Goal: Information Seeking & Learning: Learn about a topic

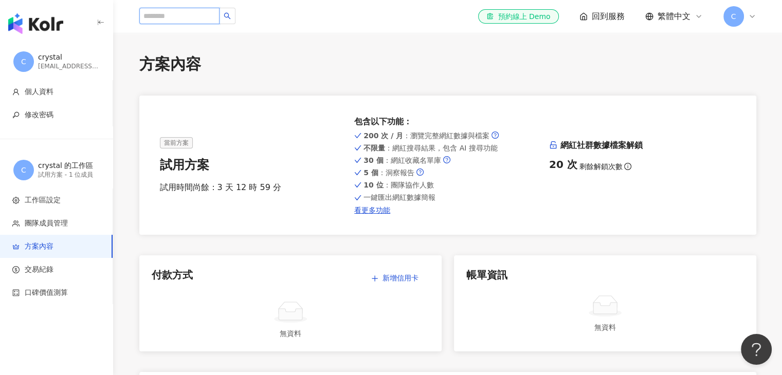
click at [196, 15] on input "search" at bounding box center [179, 16] width 80 height 16
click at [189, 25] on div "el-icon-cs 預約線上 Demo 回到服務 繁體中文 C" at bounding box center [447, 16] width 617 height 33
click at [53, 91] on span "個人資料" at bounding box center [39, 92] width 29 height 10
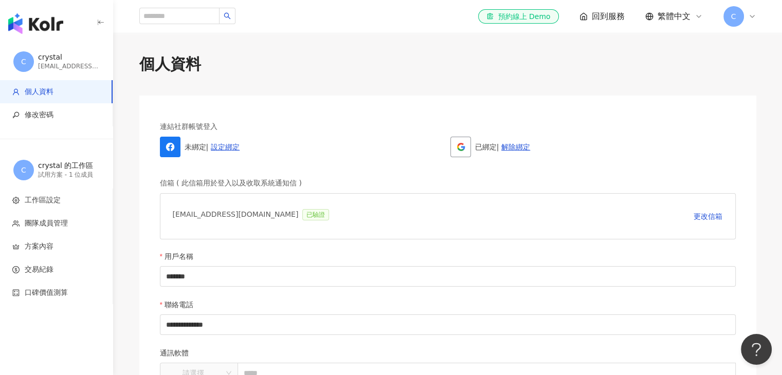
click at [54, 23] on img "button" at bounding box center [35, 23] width 55 height 21
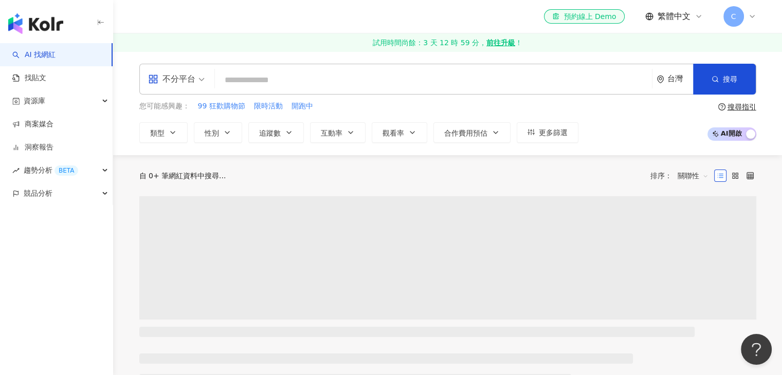
click at [274, 78] on input "search" at bounding box center [433, 80] width 429 height 20
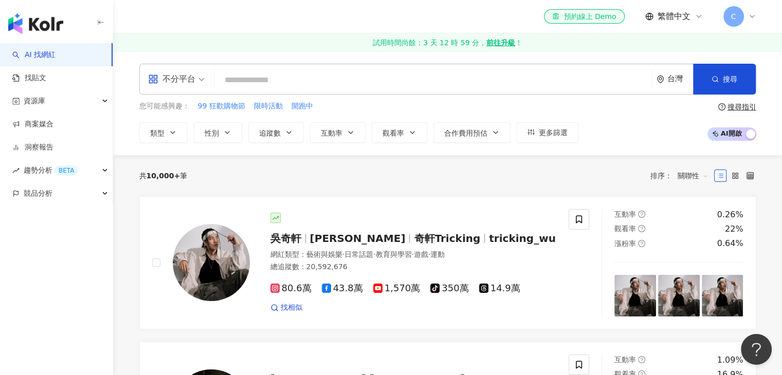
type input "*"
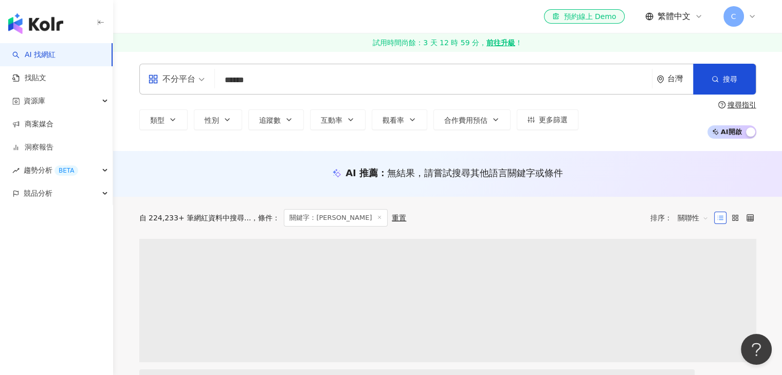
type input "******"
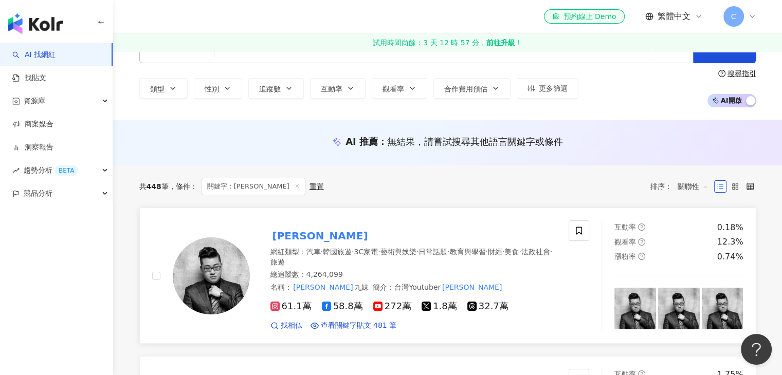
scroll to position [103, 0]
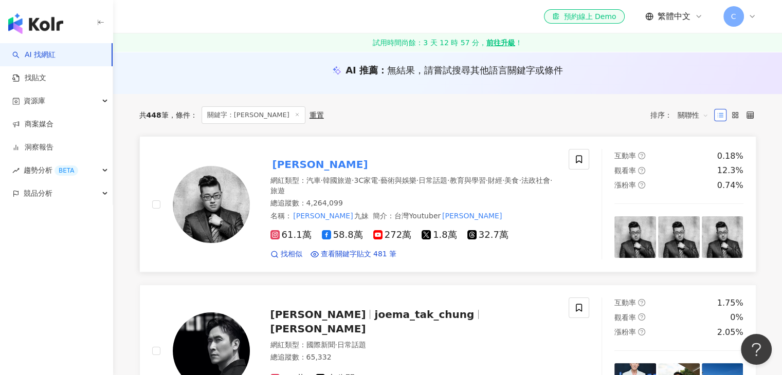
click at [301, 165] on mark "[PERSON_NAME]" at bounding box center [320, 164] width 100 height 16
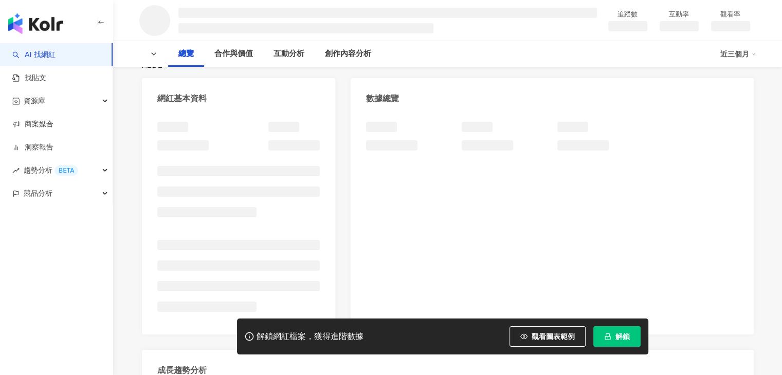
scroll to position [136, 0]
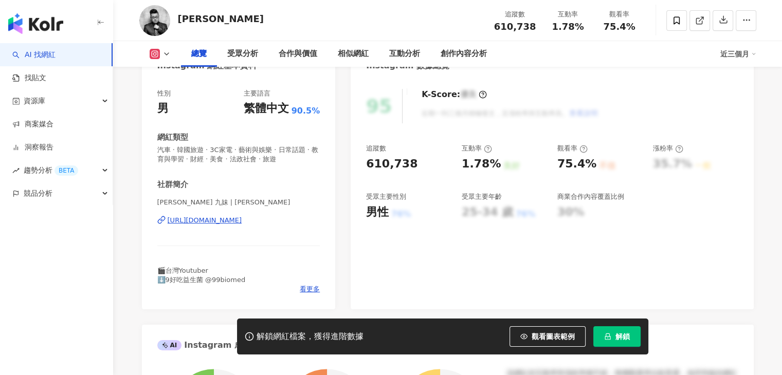
scroll to position [463, 0]
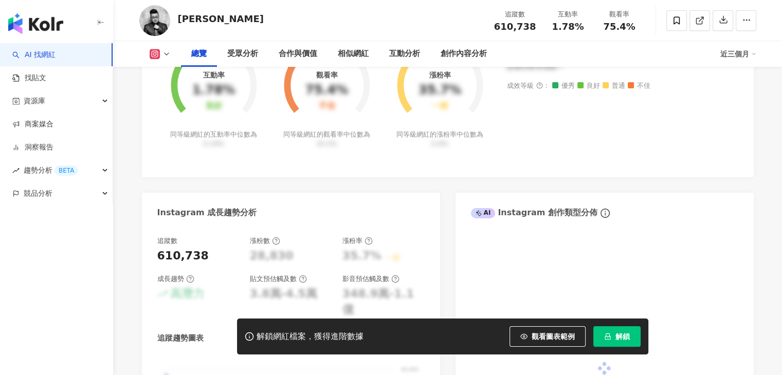
click at [622, 327] on button "解鎖" at bounding box center [616, 336] width 47 height 21
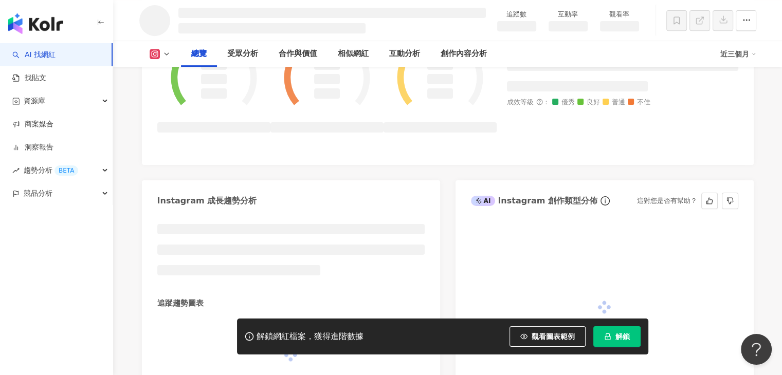
scroll to position [454, 0]
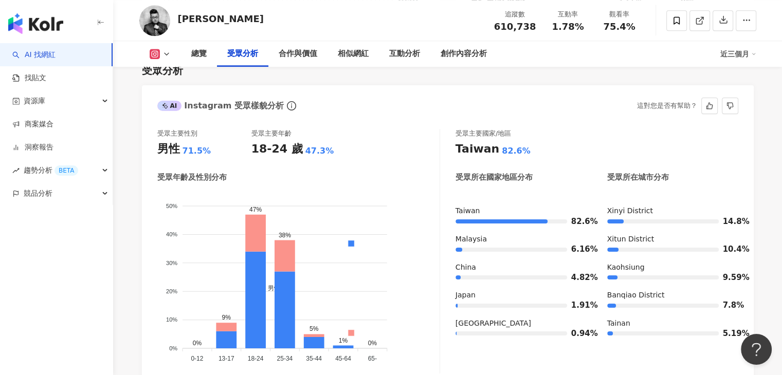
scroll to position [925, 0]
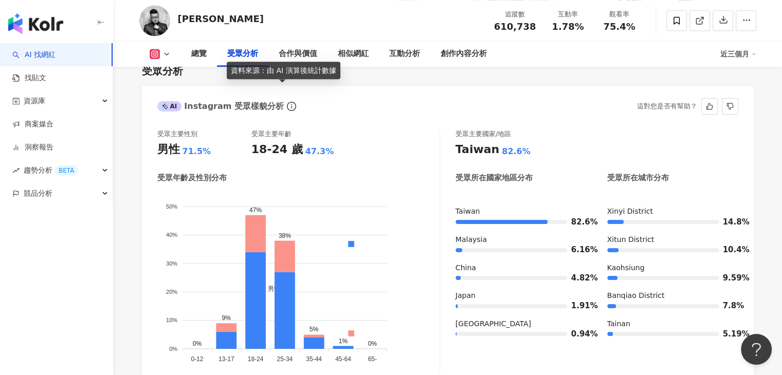
click at [287, 102] on icon "info-circle" at bounding box center [291, 106] width 9 height 9
click at [199, 142] on div "受眾主要性別 男性 71.5% 受眾主要年齡 18-24 歲 47.3% 受眾年齡及性別分布 男性 女性 50% 50% 40% 40% 30% 30% 20…" at bounding box center [298, 252] width 283 height 245
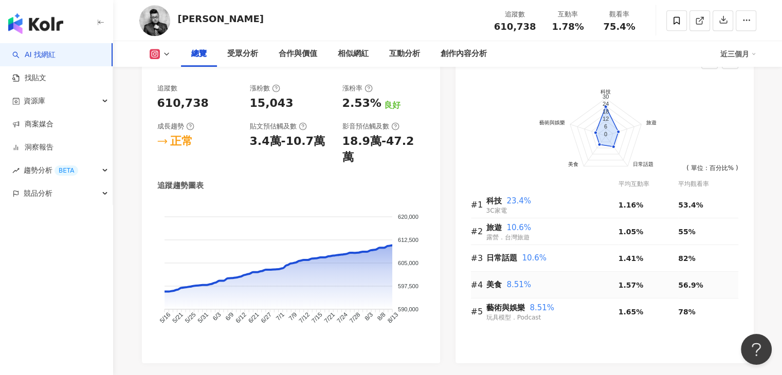
scroll to position [617, 0]
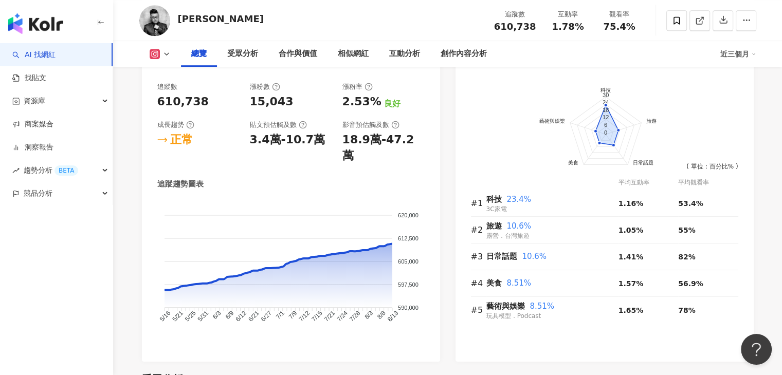
click at [56, 58] on link "AI 找網紅" at bounding box center [33, 55] width 43 height 10
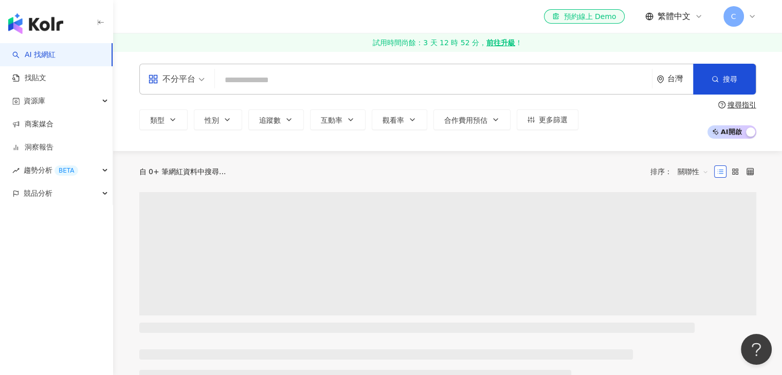
click at [290, 83] on input "search" at bounding box center [433, 80] width 429 height 20
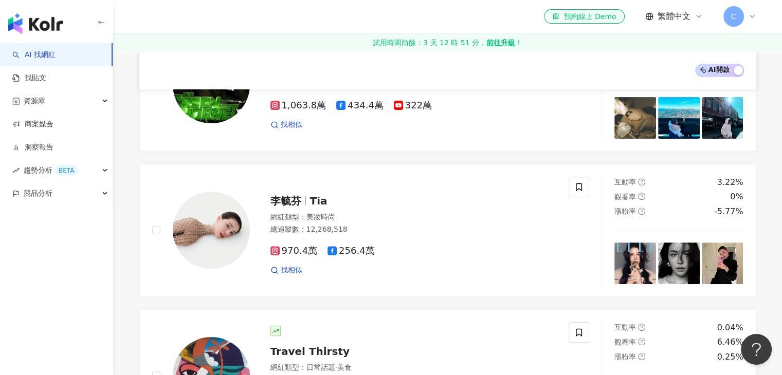
scroll to position [360, 0]
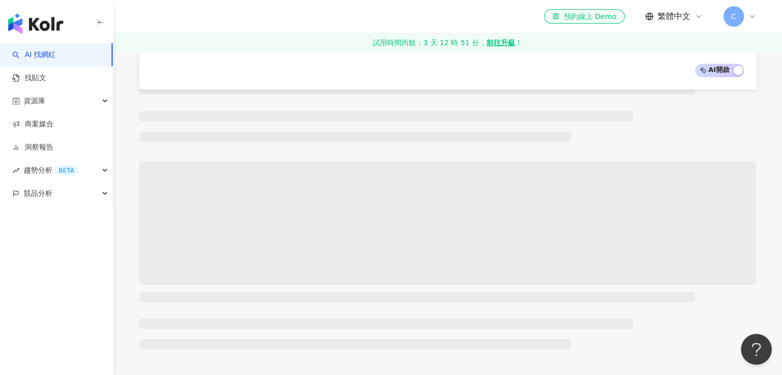
scroll to position [436, 0]
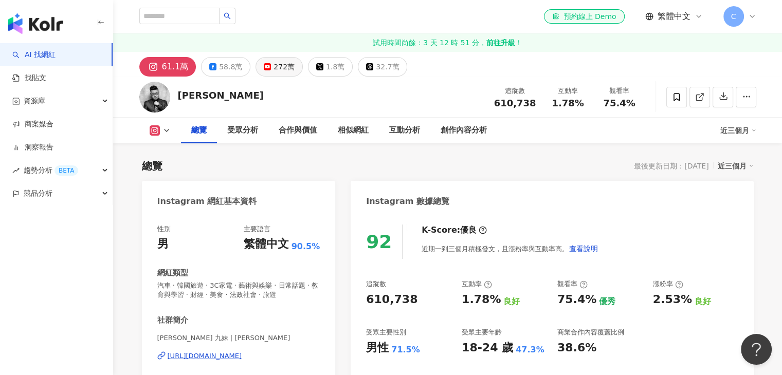
click at [277, 68] on div "272萬" at bounding box center [284, 67] width 21 height 14
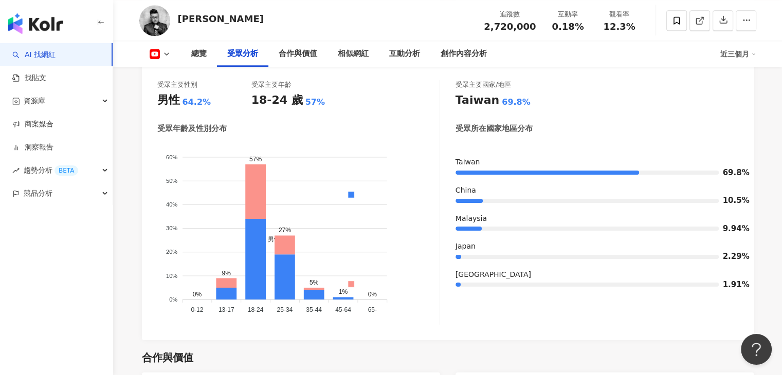
scroll to position [977, 0]
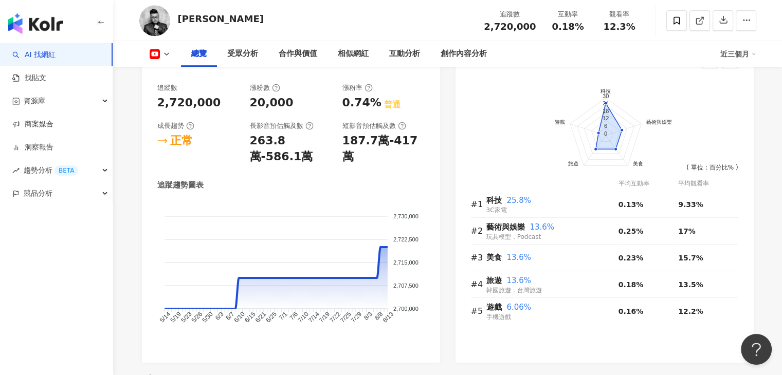
scroll to position [617, 0]
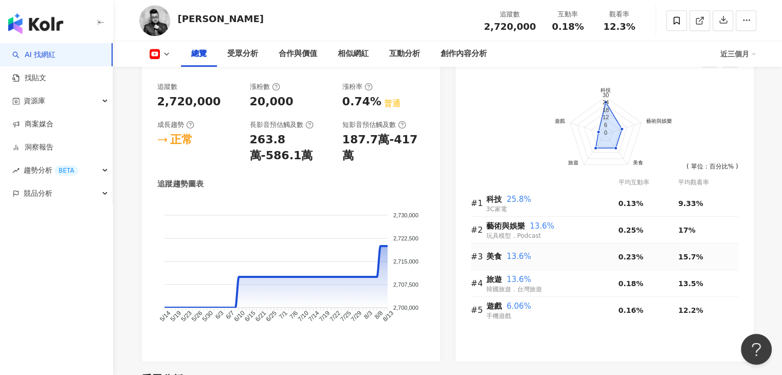
drag, startPoint x: 713, startPoint y: 173, endPoint x: 724, endPoint y: 255, distance: 83.0
click at [724, 255] on div "前往申請試用方案解鎖 ( 立即註冊 ) 科技 藝術與娛樂 美食 旅遊 遊戲 30 24 18 12 6 0 ( 單位：百分比% ) 平均互動率 平均觀看率 #…" at bounding box center [604, 203] width 267 height 242
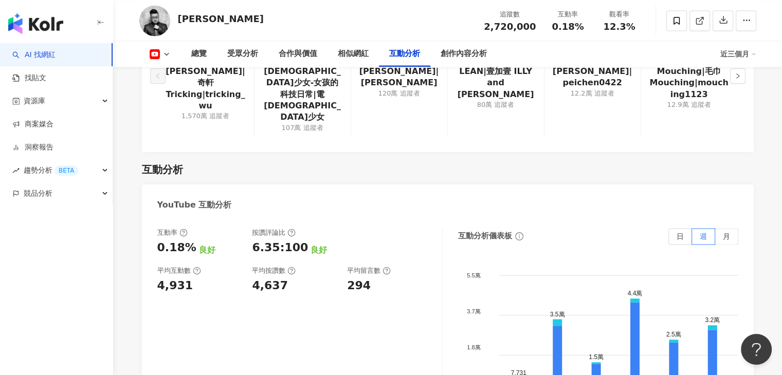
scroll to position [1645, 0]
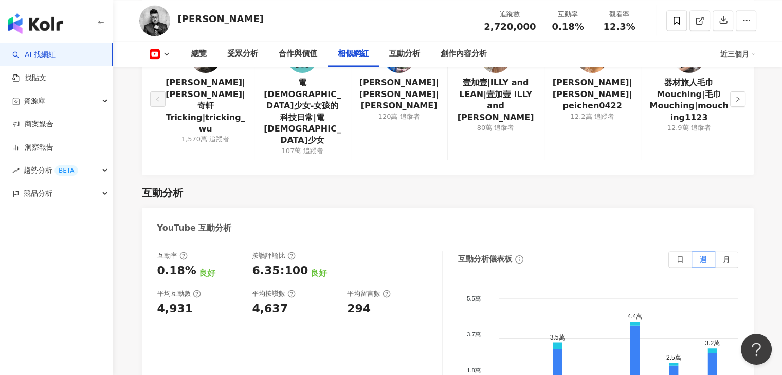
click at [366, 212] on div "YouTube 互動分析" at bounding box center [448, 224] width 612 height 33
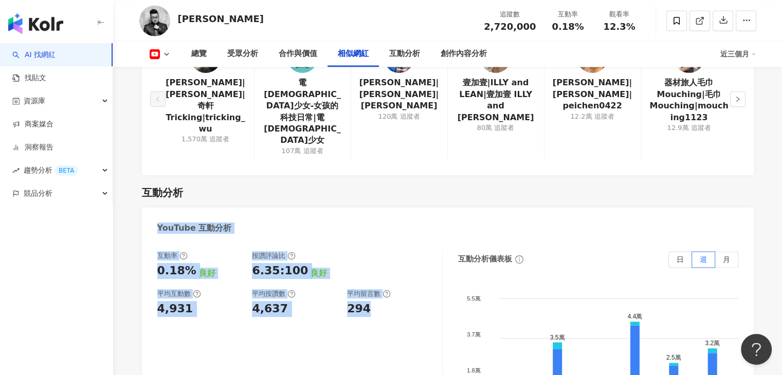
drag, startPoint x: 154, startPoint y: 204, endPoint x: 384, endPoint y: 284, distance: 242.9
click at [384, 284] on div "YouTube 互動分析 互動率 0.18% 良好 按讚評論比 6.35:100 良好 平均互動數 4,931 平均按讚數 4,637 平均留言數 294 互…" at bounding box center [448, 340] width 612 height 265
copy div "YouTube 互動分析 互動率 0.18% 良好 按讚評論比 6.35:100 良好 平均互動數 4,931 平均按讚數 4,637 平均留言數 294"
click at [182, 251] on div "互動率" at bounding box center [172, 255] width 30 height 9
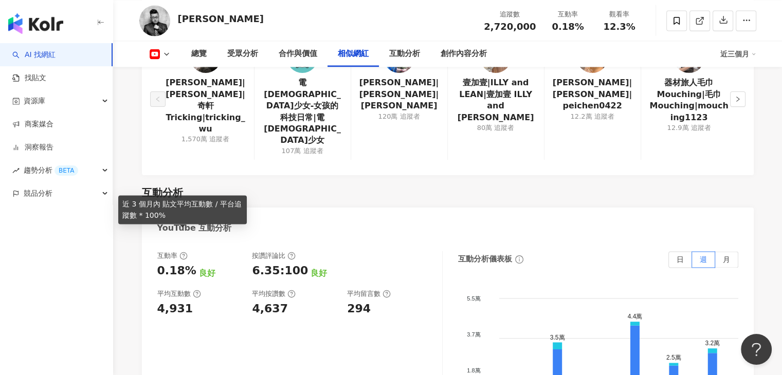
click at [183, 254] on icon at bounding box center [184, 256] width 2 height 4
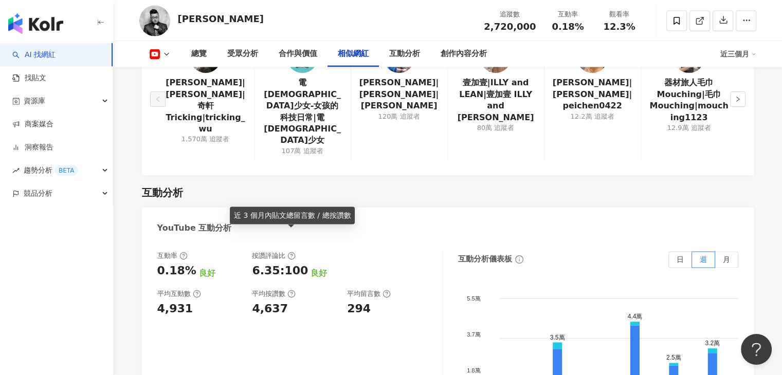
click at [293, 252] on icon at bounding box center [291, 256] width 8 height 8
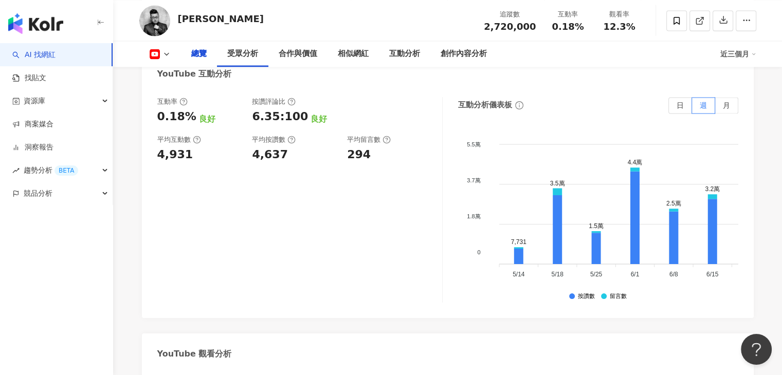
scroll to position [0, 0]
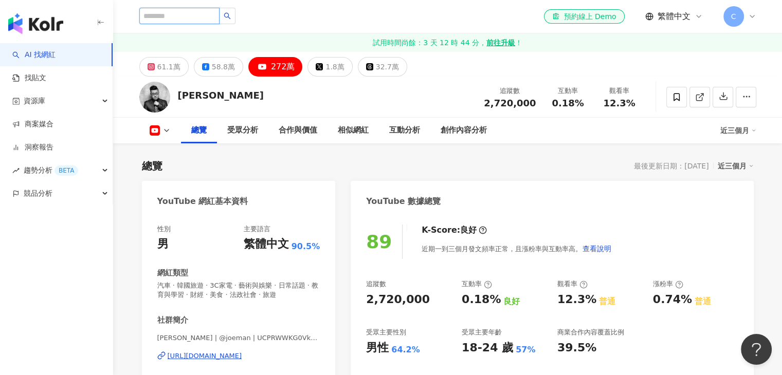
click at [220, 18] on input "search" at bounding box center [179, 16] width 80 height 16
type input "**"
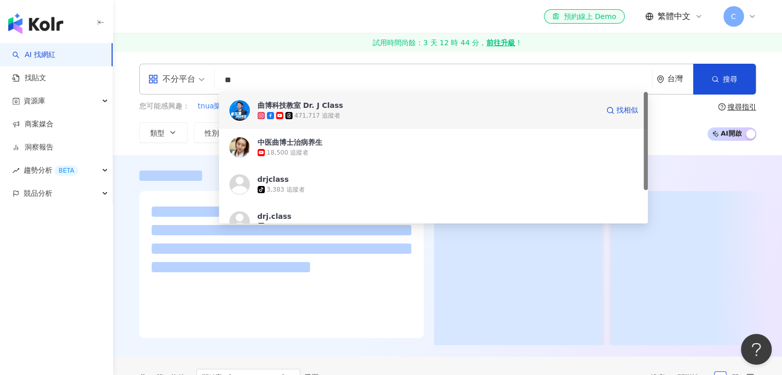
click at [379, 112] on div "471,717 追蹤者" at bounding box center [428, 116] width 341 height 10
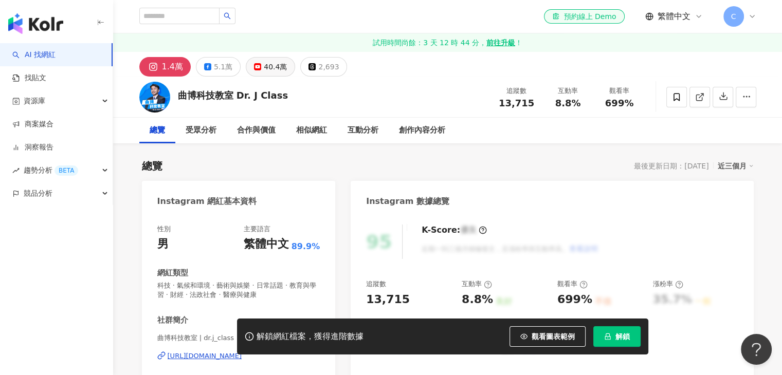
click at [265, 72] on div "40.4萬" at bounding box center [275, 67] width 23 height 14
click at [271, 66] on div "40.4萬" at bounding box center [275, 67] width 23 height 14
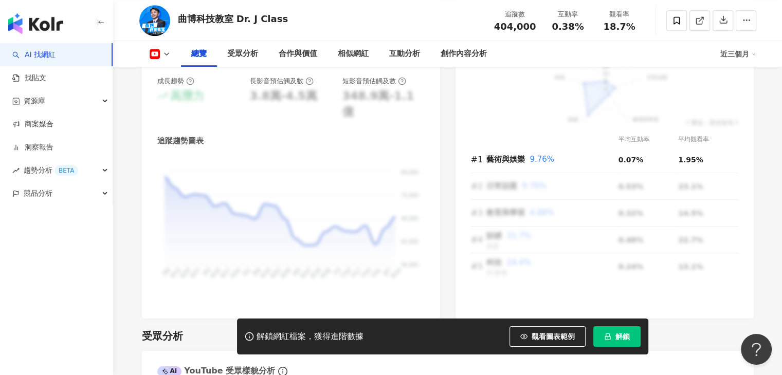
scroll to position [874, 0]
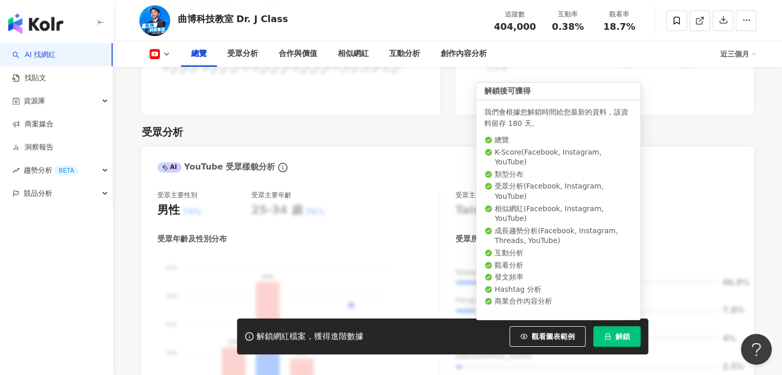
click at [607, 333] on icon "lock" at bounding box center [607, 336] width 7 height 7
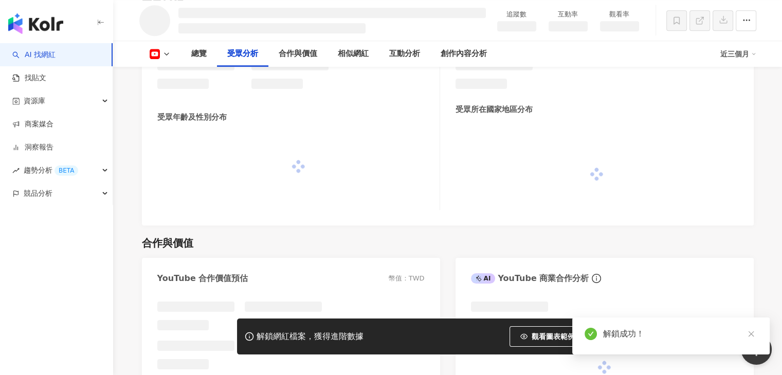
scroll to position [833, 0]
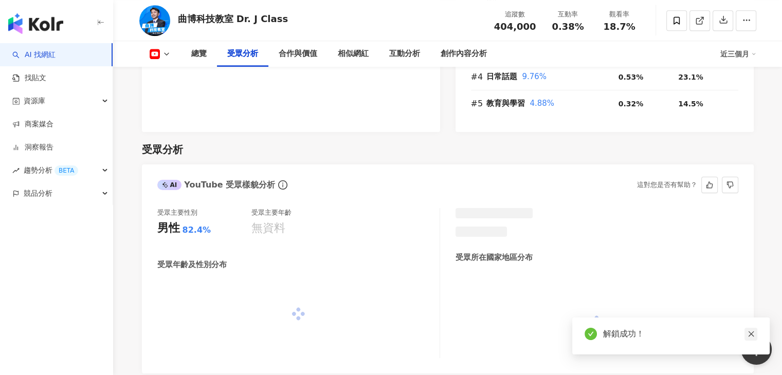
scroll to position [874, 0]
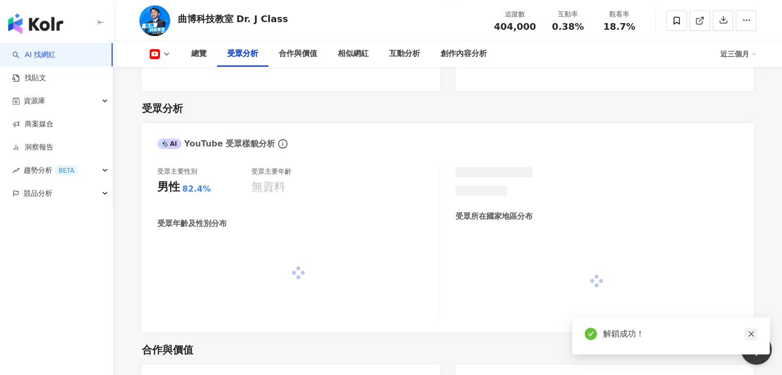
click at [749, 336] on icon "close" at bounding box center [751, 334] width 7 height 7
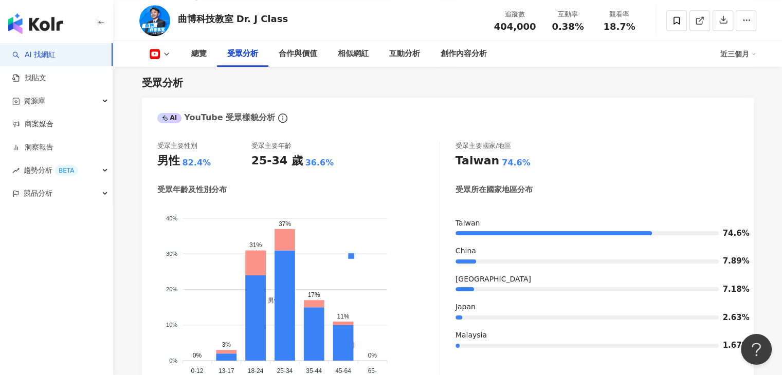
scroll to position [925, 0]
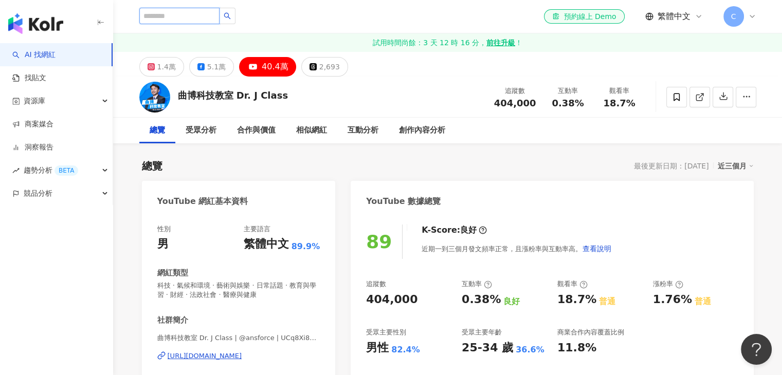
click at [178, 8] on input "search" at bounding box center [179, 16] width 80 height 16
type input "***"
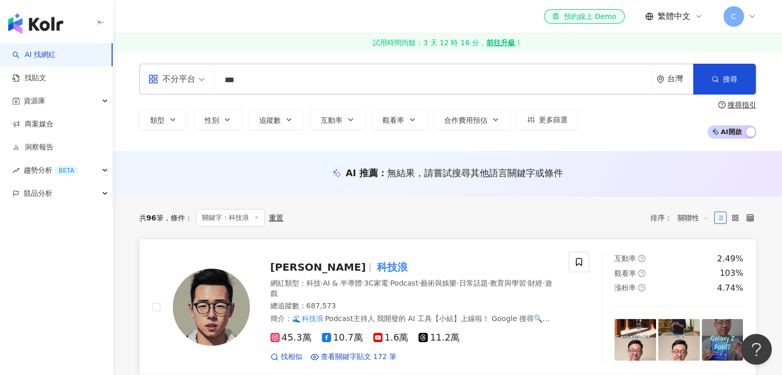
click at [404, 266] on div "哈利 科技浪" at bounding box center [413, 267] width 286 height 14
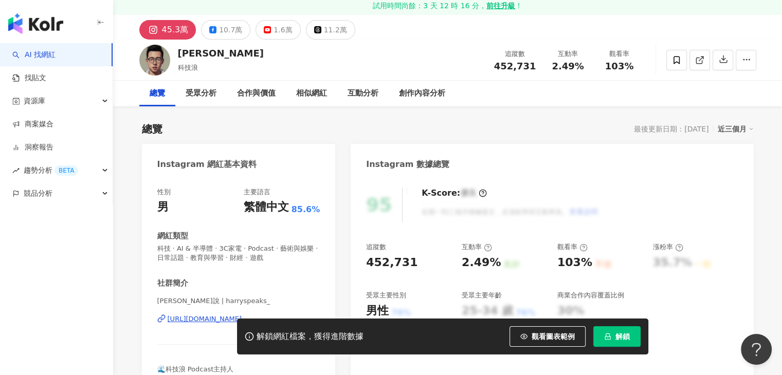
scroll to position [51, 0]
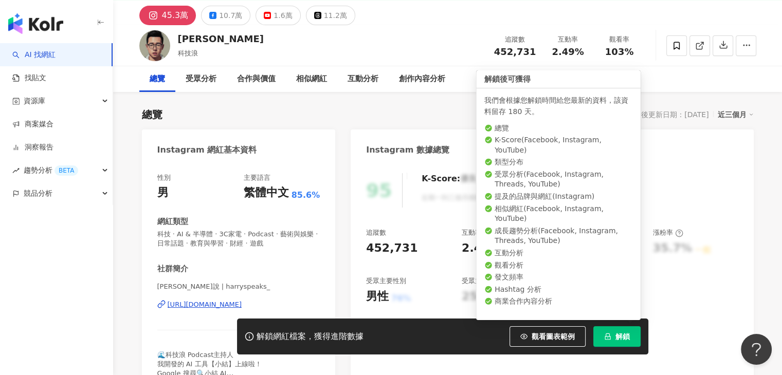
click at [607, 342] on button "解鎖" at bounding box center [616, 336] width 47 height 21
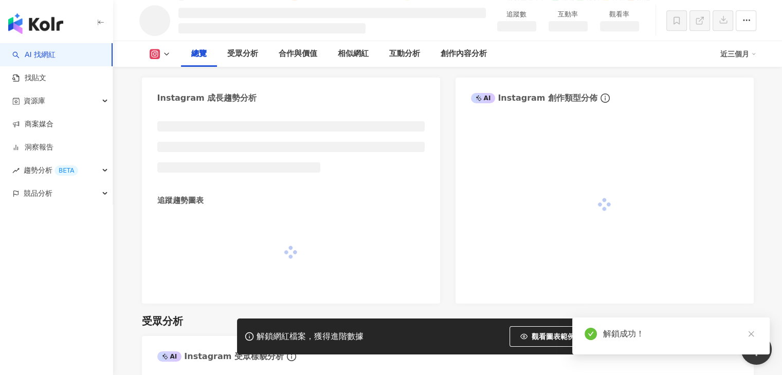
scroll to position [640, 0]
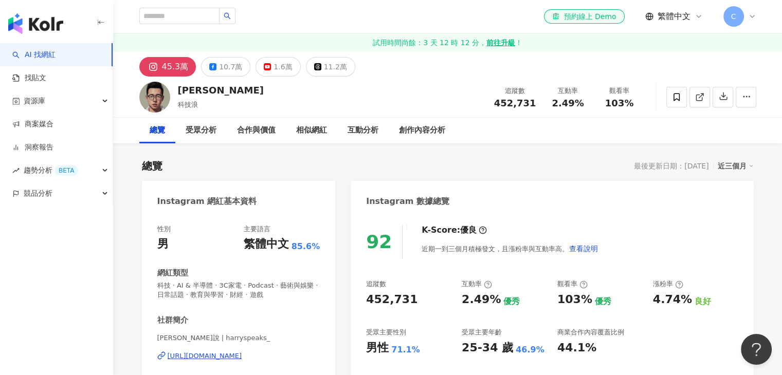
click at [158, 94] on img at bounding box center [154, 97] width 31 height 31
click at [271, 139] on div "合作與價值" at bounding box center [256, 131] width 59 height 26
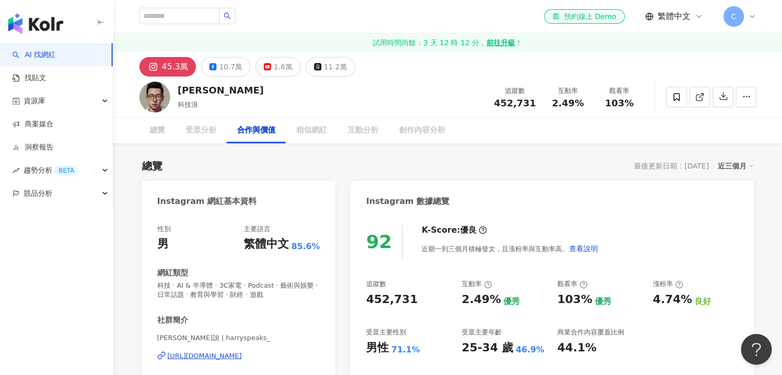
scroll to position [1420, 0]
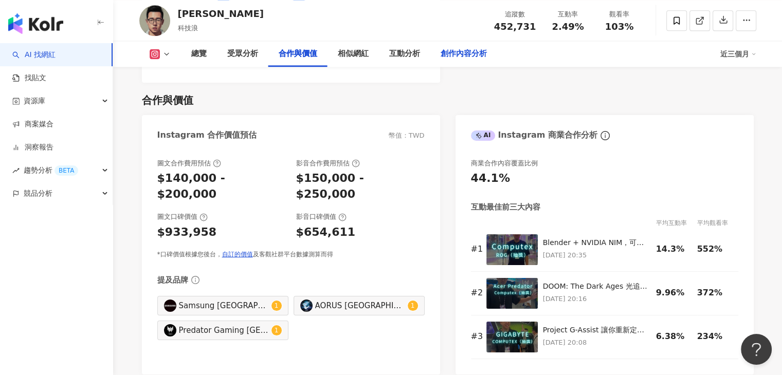
click at [471, 58] on div "創作內容分析" at bounding box center [464, 54] width 46 height 12
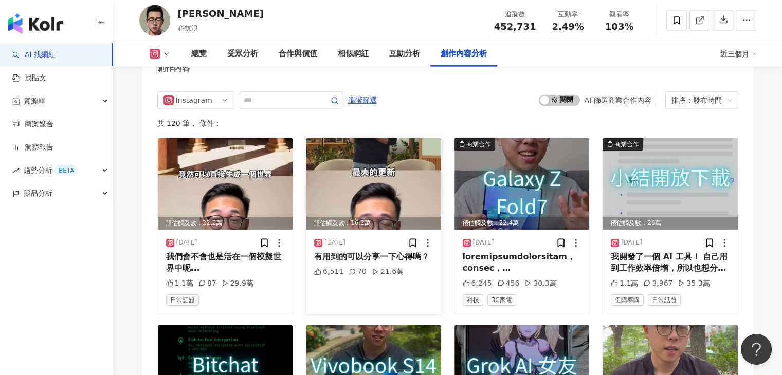
scroll to position [3292, 0]
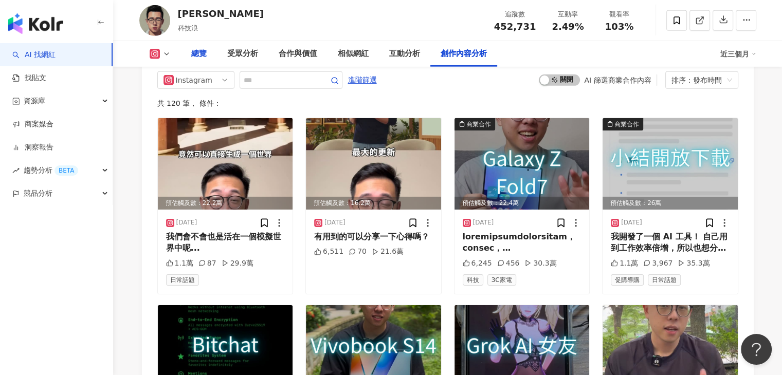
click at [191, 56] on div "總覽" at bounding box center [198, 54] width 15 height 12
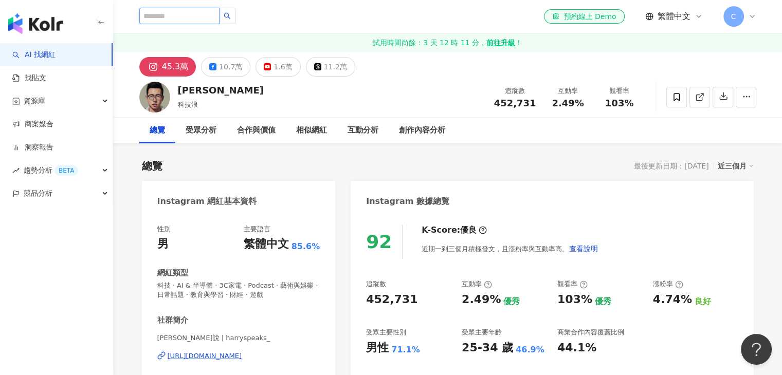
click at [196, 16] on input "search" at bounding box center [179, 16] width 80 height 16
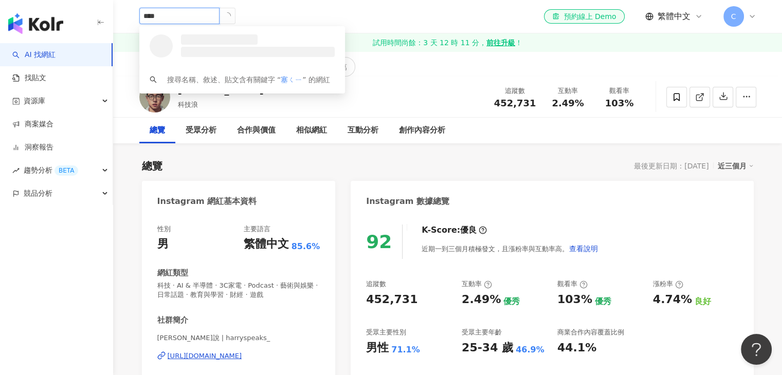
type input "**"
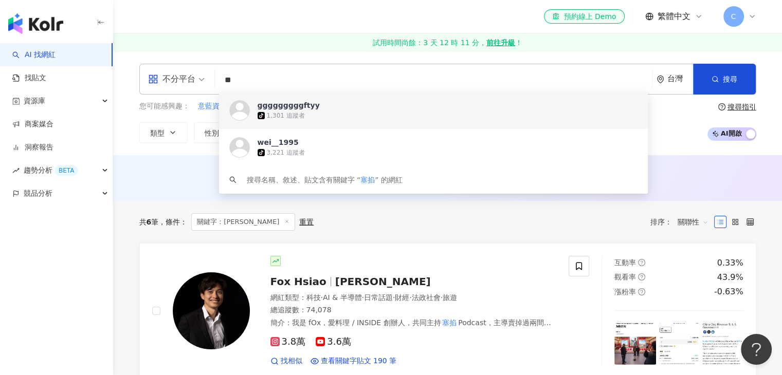
drag, startPoint x: 269, startPoint y: 77, endPoint x: 179, endPoint y: 87, distance: 90.6
click at [179, 87] on div "不分平台 ** 台灣 搜尋 https://www.tiktok.com/@gggggggggftyy https://www.tiktok.com/@wei…" at bounding box center [447, 79] width 617 height 31
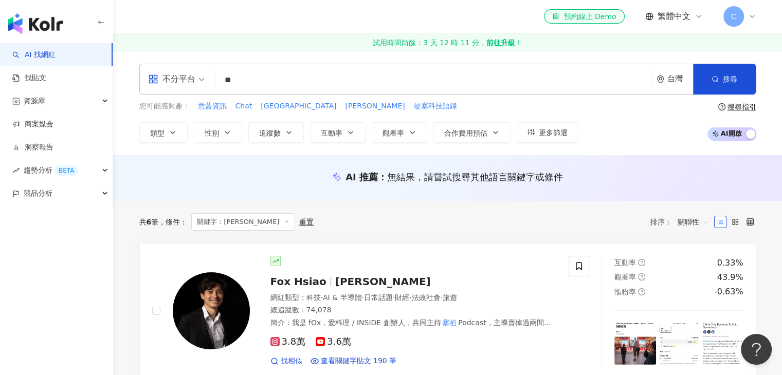
type input "**"
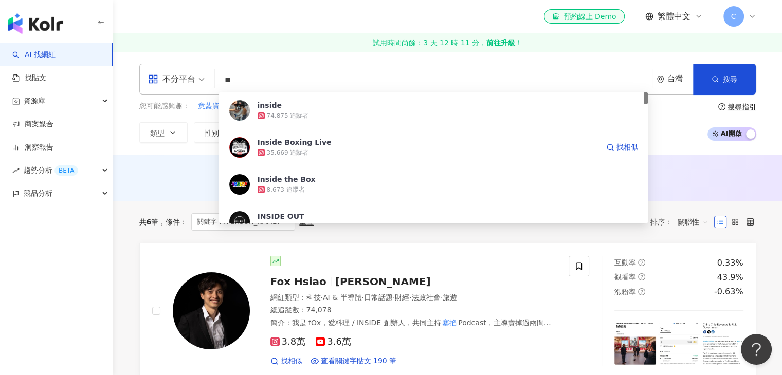
type input "*"
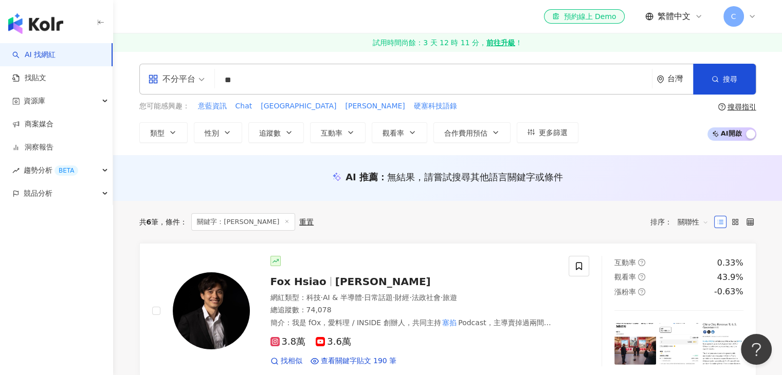
type input "***"
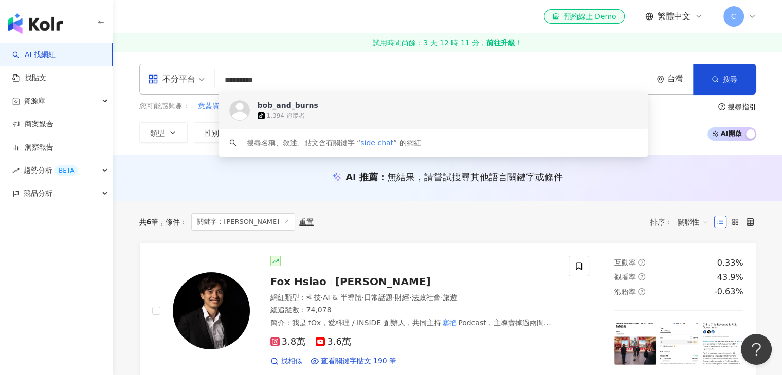
click at [162, 81] on div "不分平台" at bounding box center [171, 79] width 47 height 16
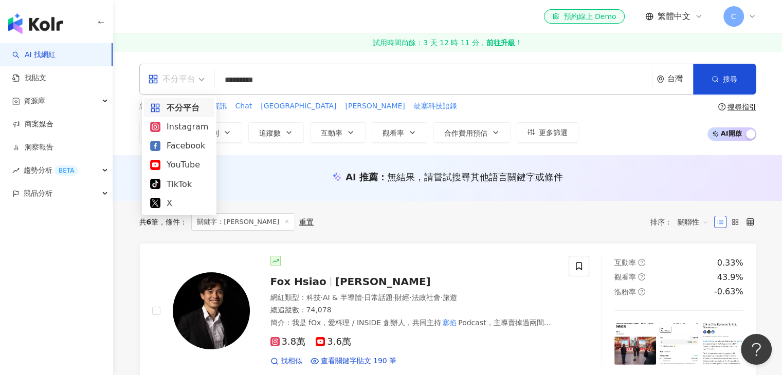
click at [162, 81] on div "不分平台" at bounding box center [171, 79] width 47 height 16
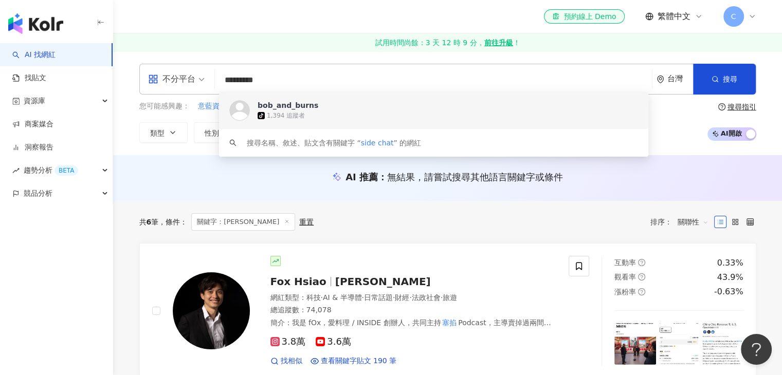
drag, startPoint x: 312, startPoint y: 75, endPoint x: 199, endPoint y: 82, distance: 112.9
click at [199, 82] on div "不分平台 ********* 台灣 搜尋 https://www.tiktok.com/@bob_and_burns keyword bob_and_burn…" at bounding box center [447, 79] width 617 height 31
paste input "***"
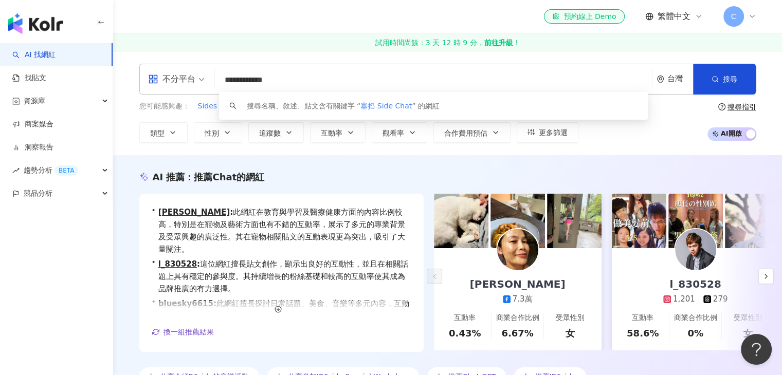
drag, startPoint x: 288, startPoint y: 76, endPoint x: 222, endPoint y: 72, distance: 65.9
click at [222, 72] on input "**********" at bounding box center [433, 80] width 429 height 20
paste input "****"
type input "**********"
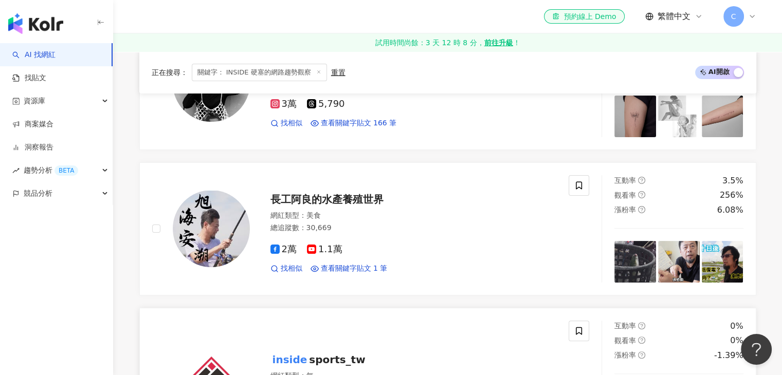
scroll to position [360, 0]
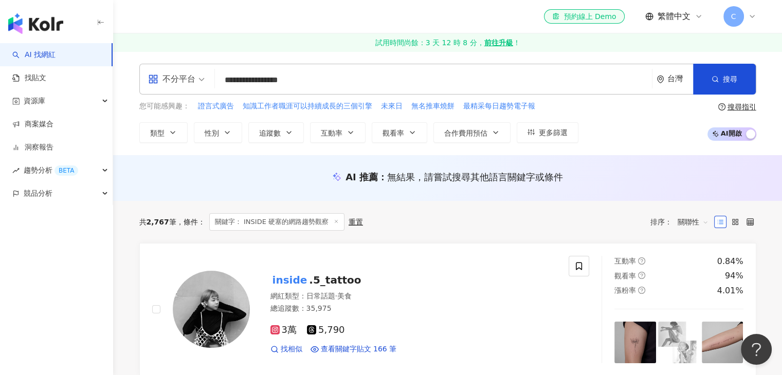
click at [179, 75] on div "不分平台" at bounding box center [171, 79] width 47 height 16
type input "**********"
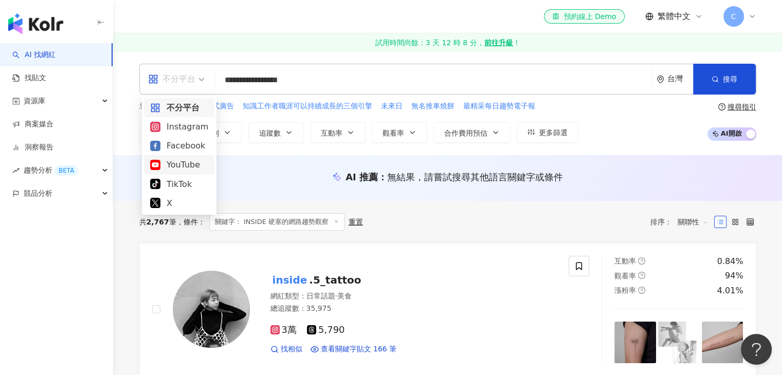
click at [181, 168] on div "YouTube" at bounding box center [179, 164] width 58 height 13
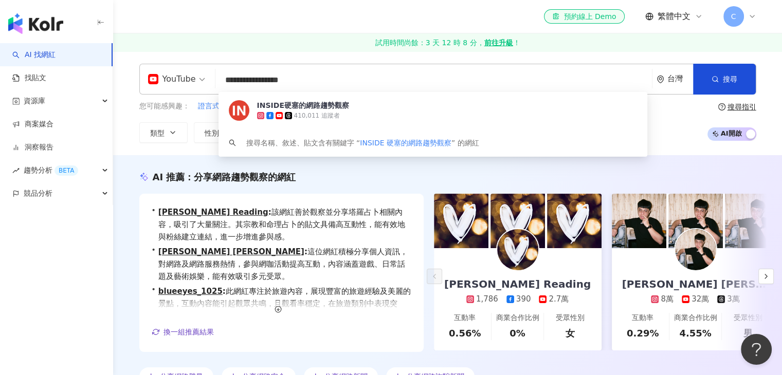
drag, startPoint x: 346, startPoint y: 83, endPoint x: 148, endPoint y: 72, distance: 198.2
click at [148, 72] on div "**********" at bounding box center [447, 79] width 617 height 31
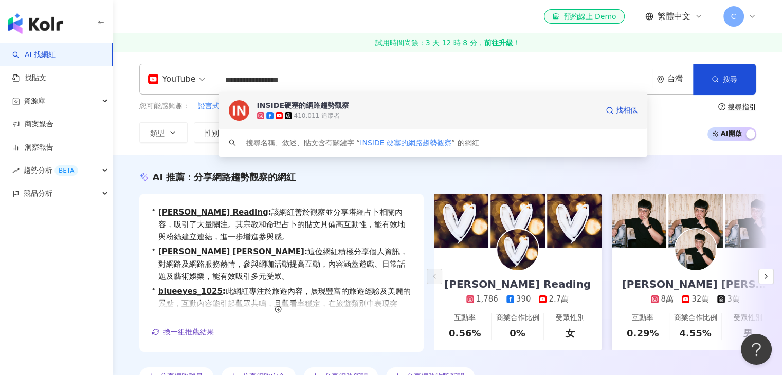
click at [321, 116] on div "410,011 追蹤者" at bounding box center [317, 116] width 46 height 9
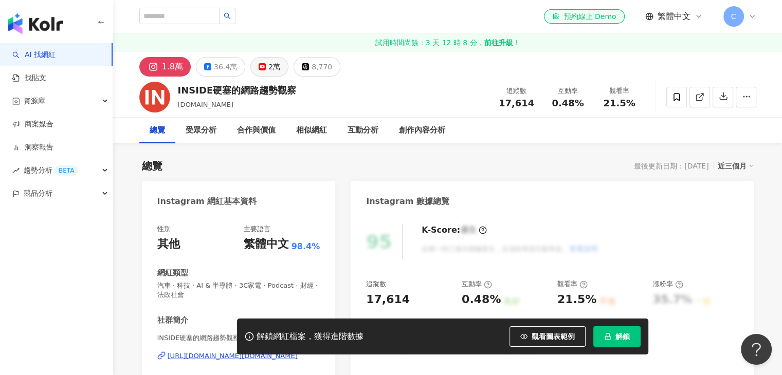
click at [264, 70] on button "2萬" at bounding box center [269, 67] width 38 height 20
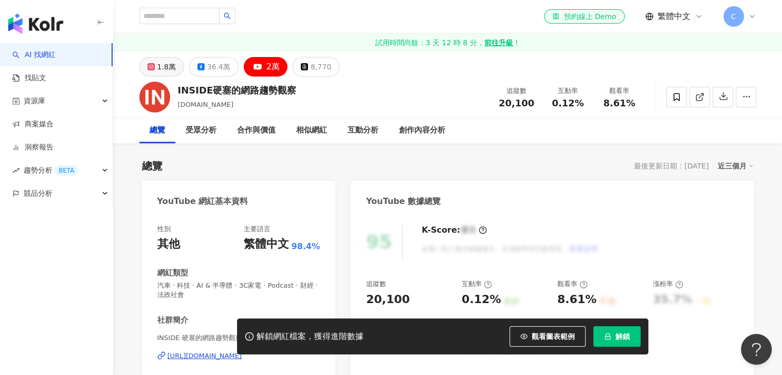
click at [158, 68] on div "1.8萬" at bounding box center [166, 67] width 19 height 14
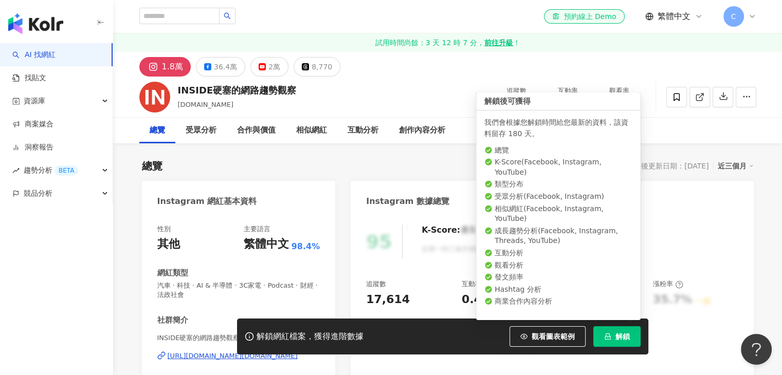
click at [611, 342] on button "解鎖" at bounding box center [616, 336] width 47 height 21
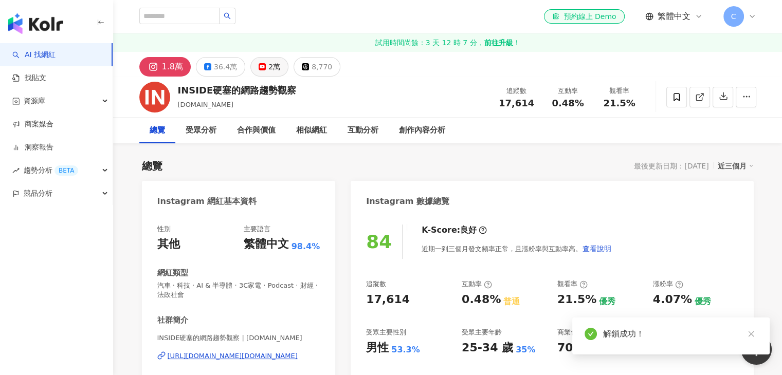
click at [257, 62] on button "2萬" at bounding box center [269, 67] width 38 height 20
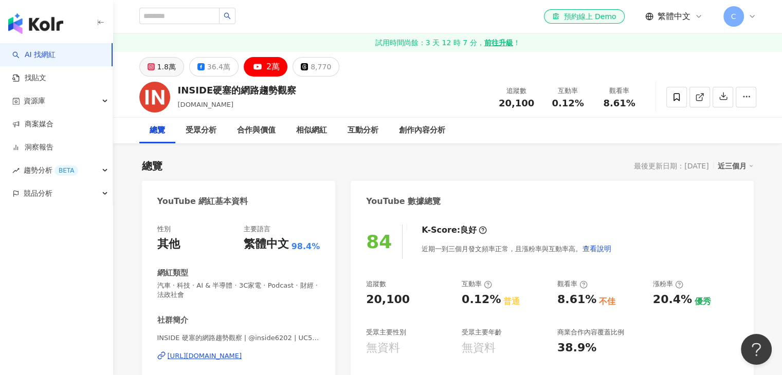
click at [158, 62] on div "1.8萬" at bounding box center [166, 67] width 19 height 14
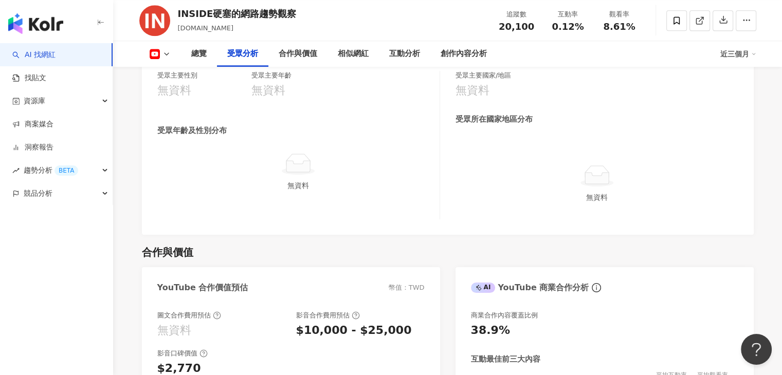
scroll to position [965, 0]
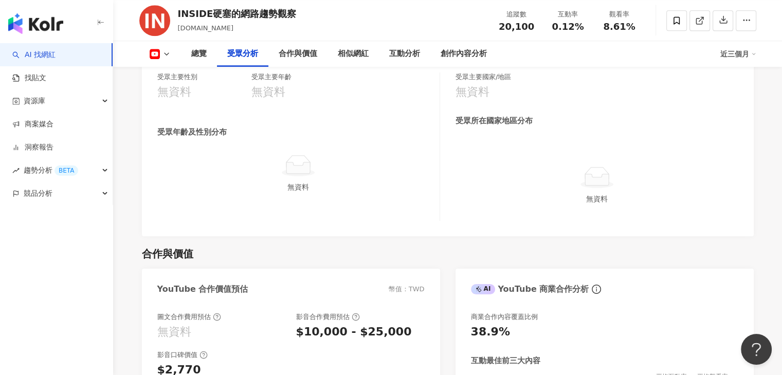
click at [153, 60] on div "總覽 受眾分析 合作與價值 相似網紅 互動分析 創作內容分析 近三個月" at bounding box center [447, 54] width 617 height 26
click at [153, 54] on rect at bounding box center [154, 54] width 9 height 6
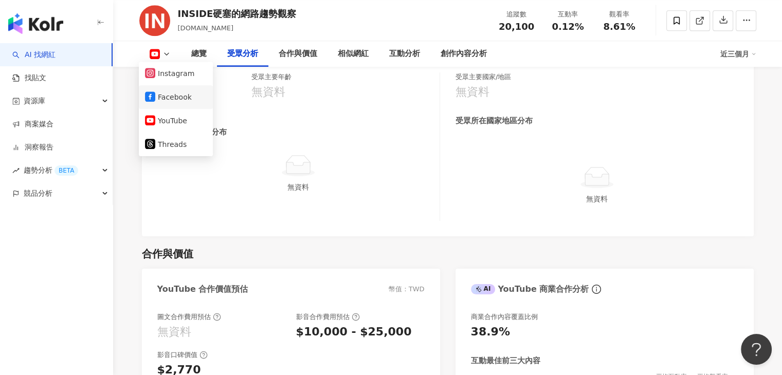
click at [184, 100] on button "Facebook" at bounding box center [176, 97] width 62 height 14
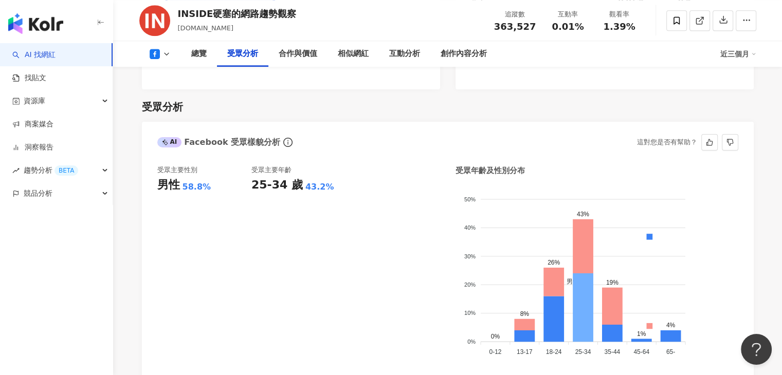
scroll to position [914, 0]
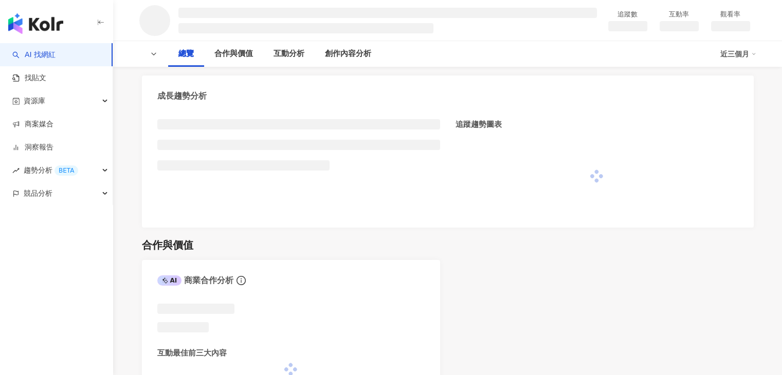
scroll to position [452, 0]
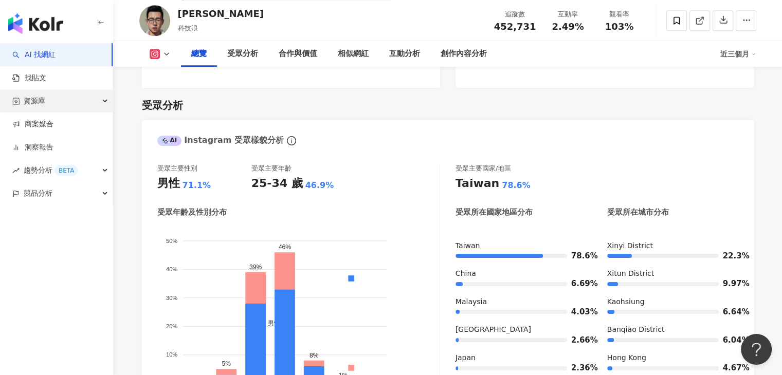
scroll to position [692, 0]
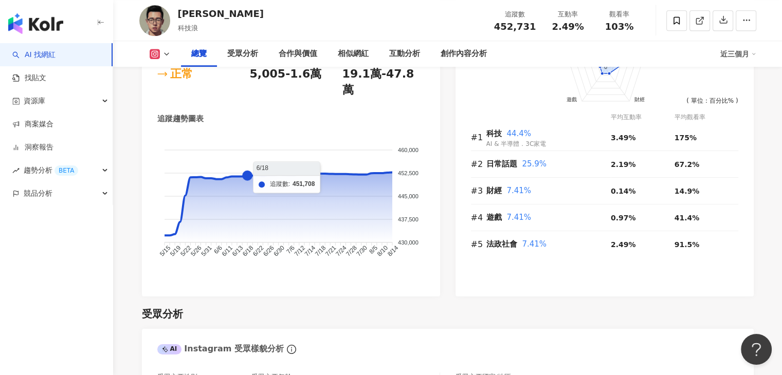
click at [44, 53] on link "AI 找網紅" at bounding box center [33, 55] width 43 height 10
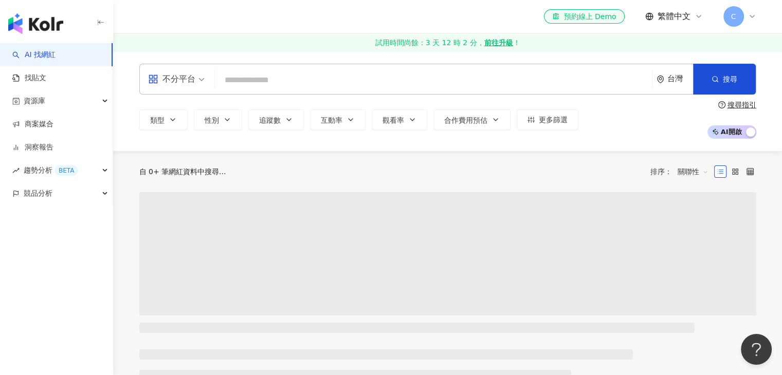
click at [267, 80] on input "search" at bounding box center [433, 80] width 429 height 20
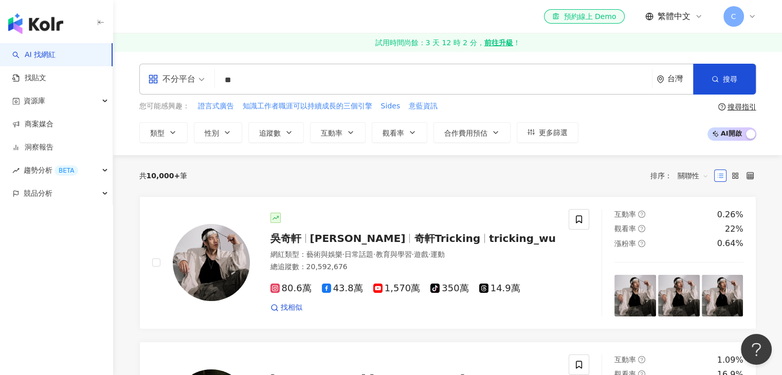
type input "*"
type input "******"
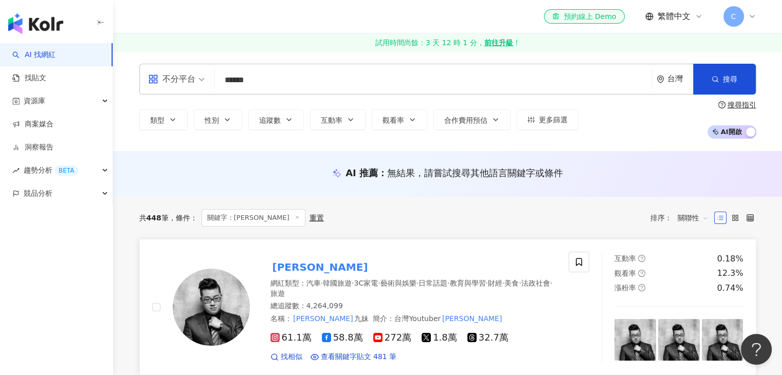
click at [378, 279] on span "3C家電" at bounding box center [366, 283] width 24 height 8
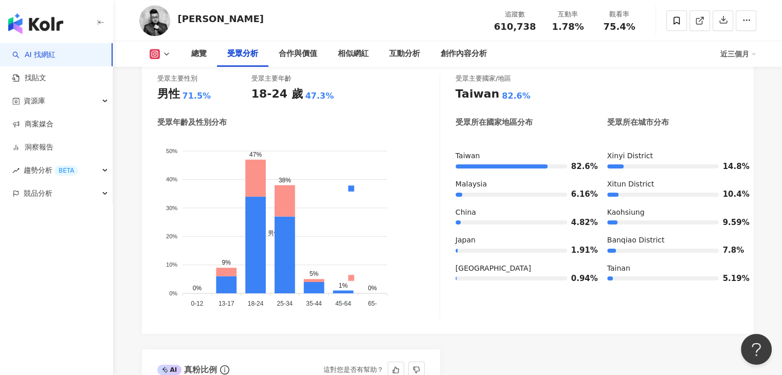
scroll to position [977, 0]
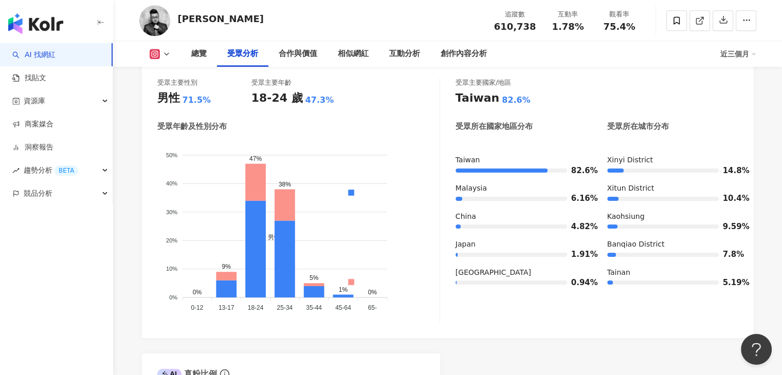
click at [164, 56] on icon at bounding box center [166, 54] width 8 height 8
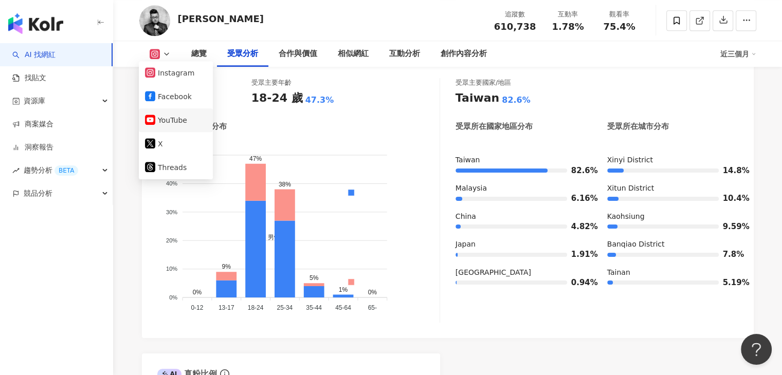
click at [168, 118] on button "YouTube" at bounding box center [176, 120] width 62 height 14
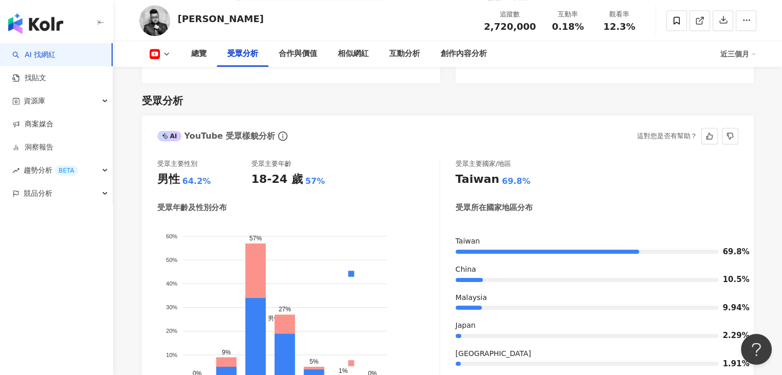
scroll to position [890, 0]
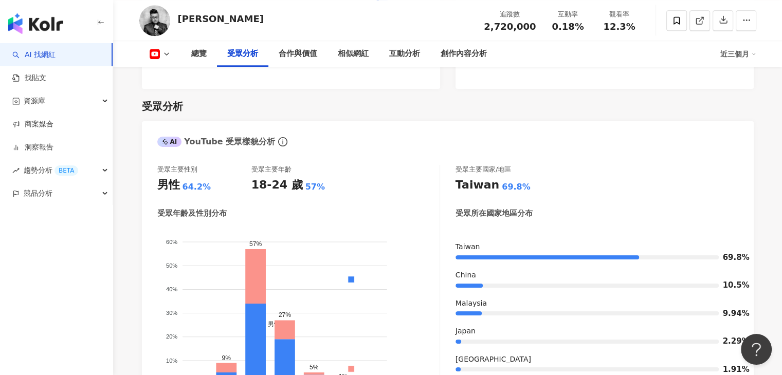
click at [56, 50] on link "AI 找網紅" at bounding box center [33, 55] width 43 height 10
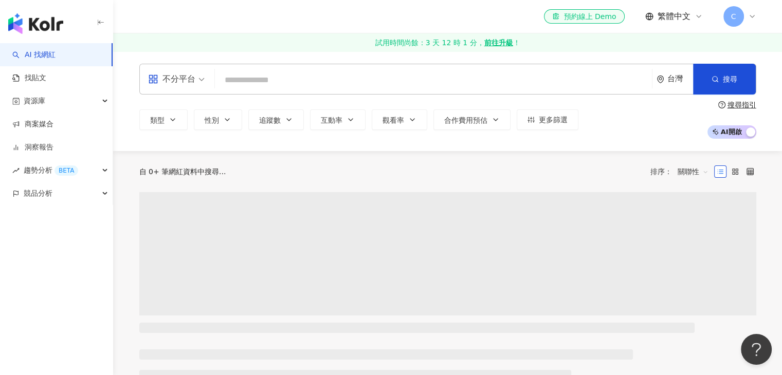
click at [329, 65] on div "不分平台 台灣 搜尋" at bounding box center [447, 79] width 617 height 31
click at [319, 76] on input "search" at bounding box center [433, 80] width 429 height 20
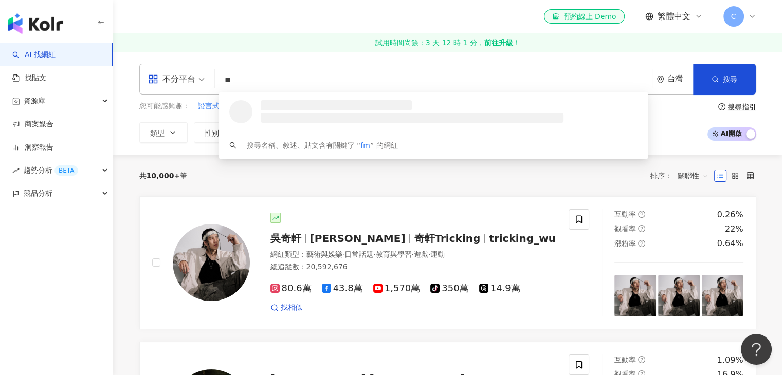
type input "*"
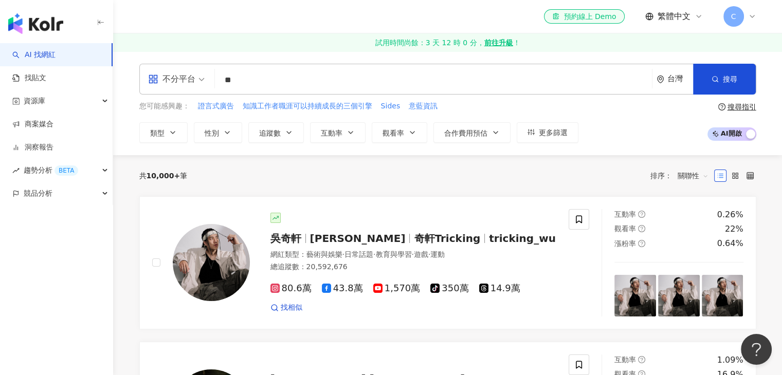
type input "*"
type input "**"
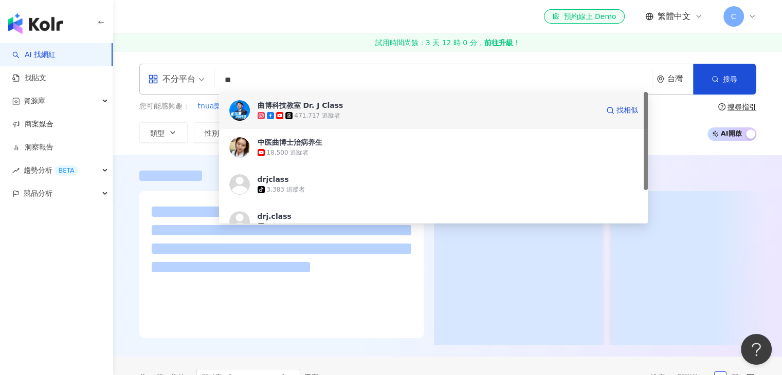
click at [323, 114] on div "471,717 追蹤者" at bounding box center [318, 116] width 46 height 9
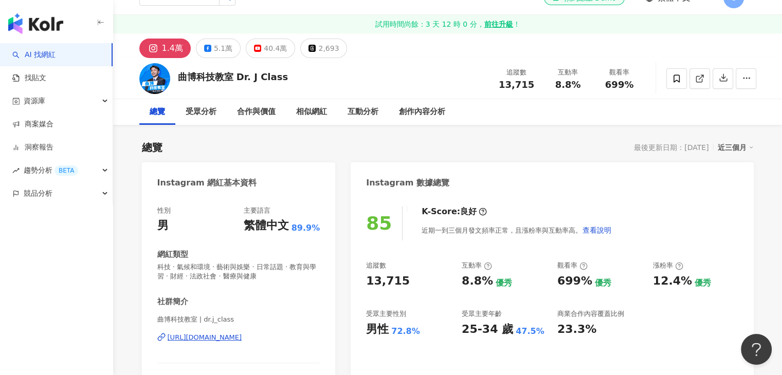
scroll to position [154, 0]
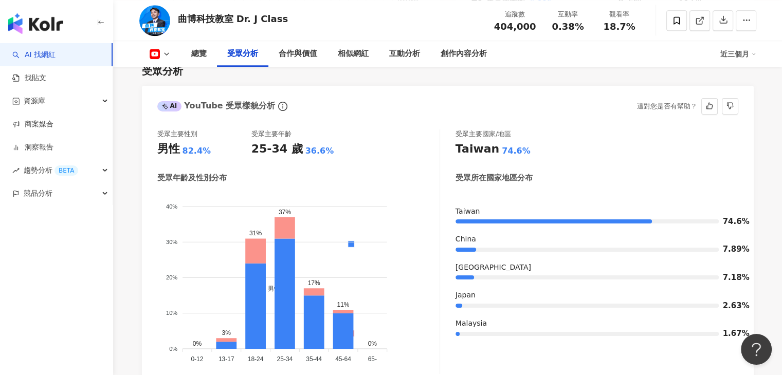
scroll to position [925, 0]
